Goal: Navigation & Orientation: Find specific page/section

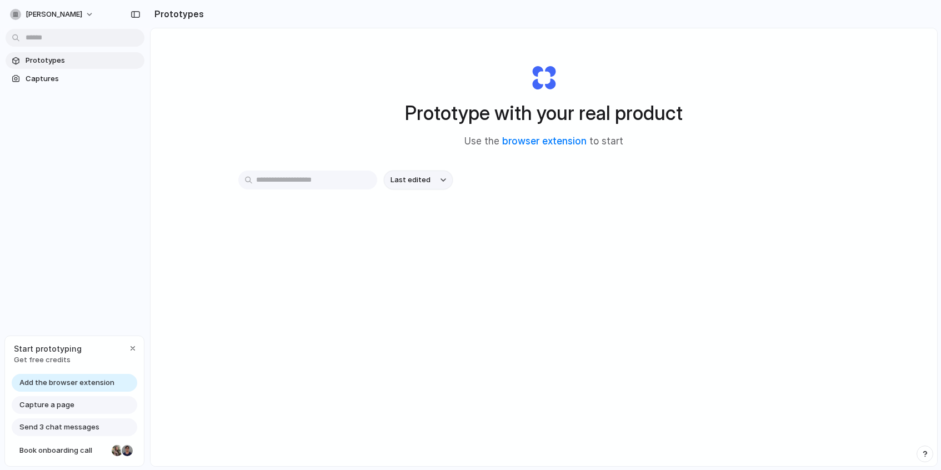
click at [438, 179] on button "Last edited" at bounding box center [418, 179] width 69 height 19
click at [438, 179] on div "Last edited Last created Alphabetical" at bounding box center [470, 235] width 941 height 470
